Goal: Information Seeking & Learning: Stay updated

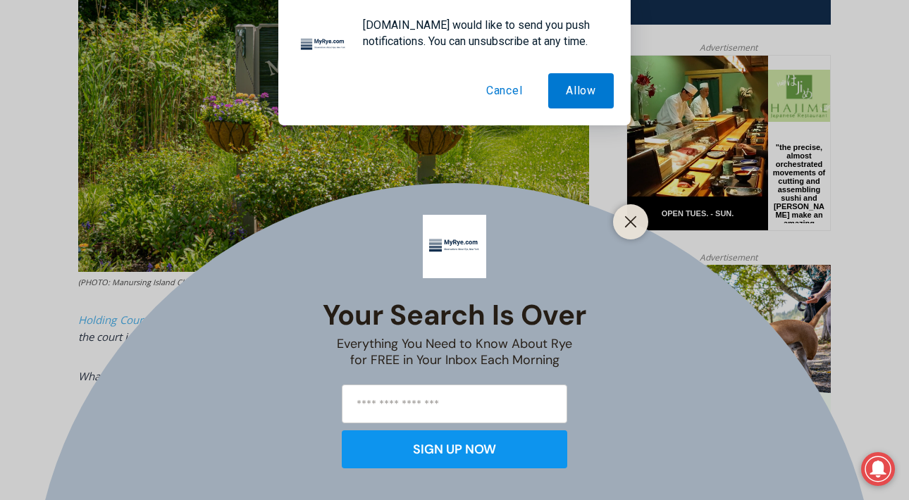
scroll to position [678, 0]
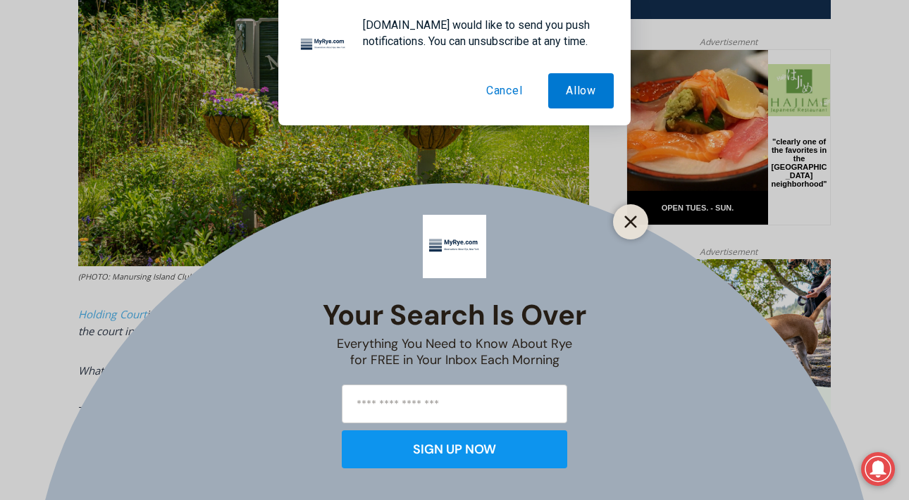
click at [627, 224] on line "Close" at bounding box center [630, 222] width 10 height 10
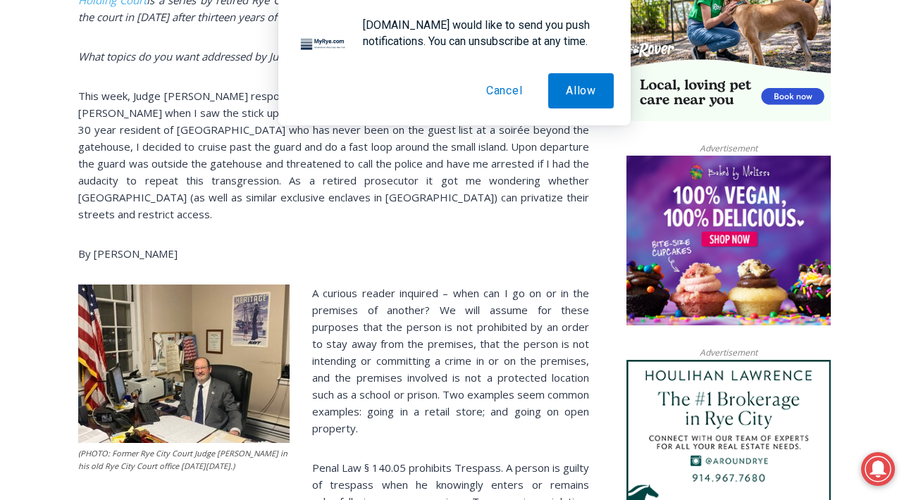
scroll to position [996, 0]
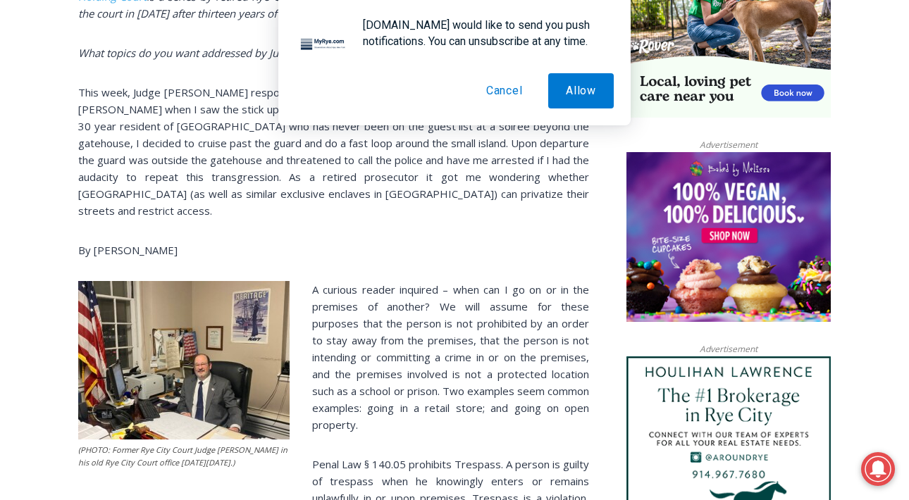
click at [505, 92] on button "Cancel" at bounding box center [504, 90] width 72 height 35
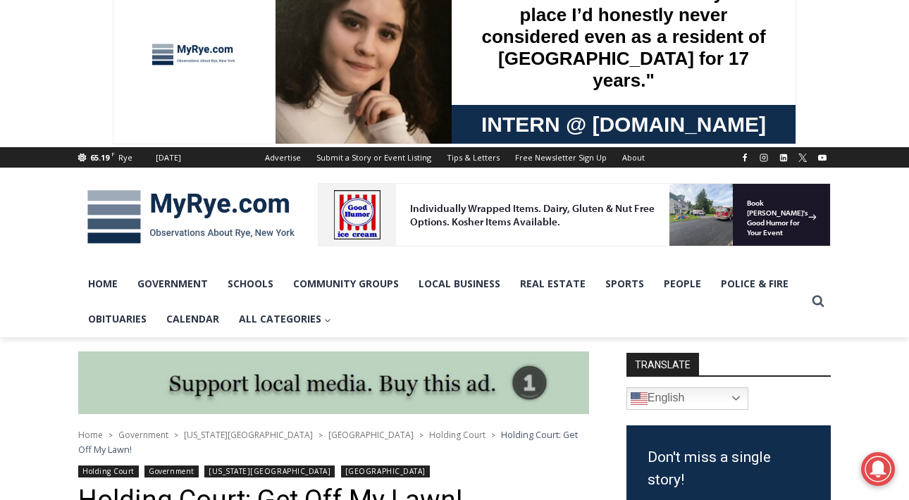
scroll to position [0, 0]
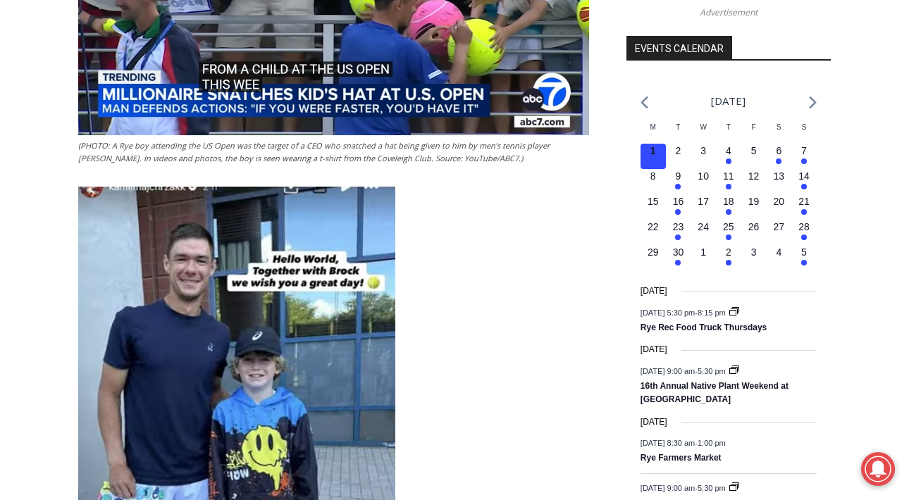
scroll to position [1555, 0]
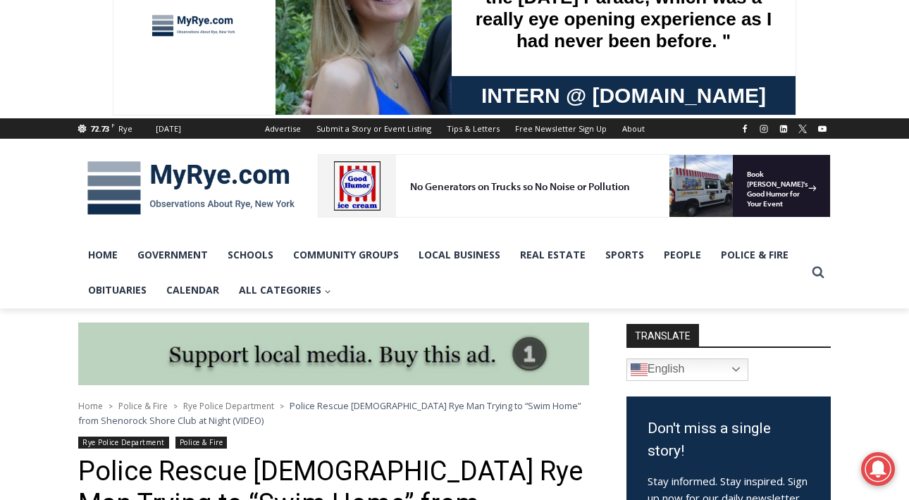
scroll to position [44, 0]
